Goal: Task Accomplishment & Management: Manage account settings

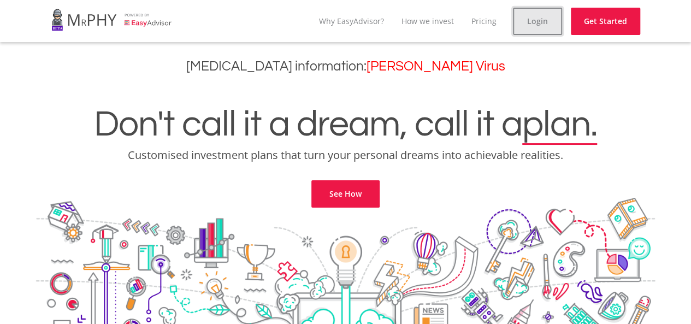
click at [531, 23] on link "Login" at bounding box center [537, 21] width 49 height 27
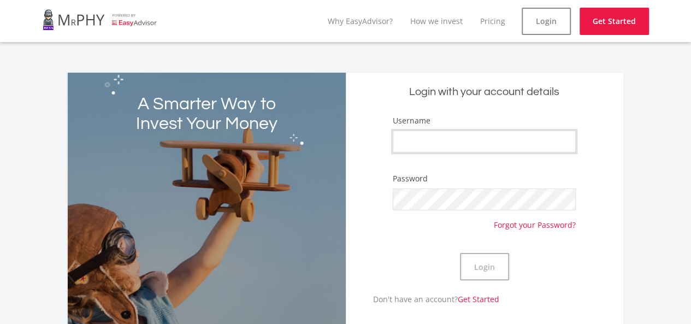
click at [435, 150] on input "Username" at bounding box center [484, 142] width 183 height 22
type input "[EMAIL_ADDRESS][DOMAIN_NAME]"
